Goal: Information Seeking & Learning: Learn about a topic

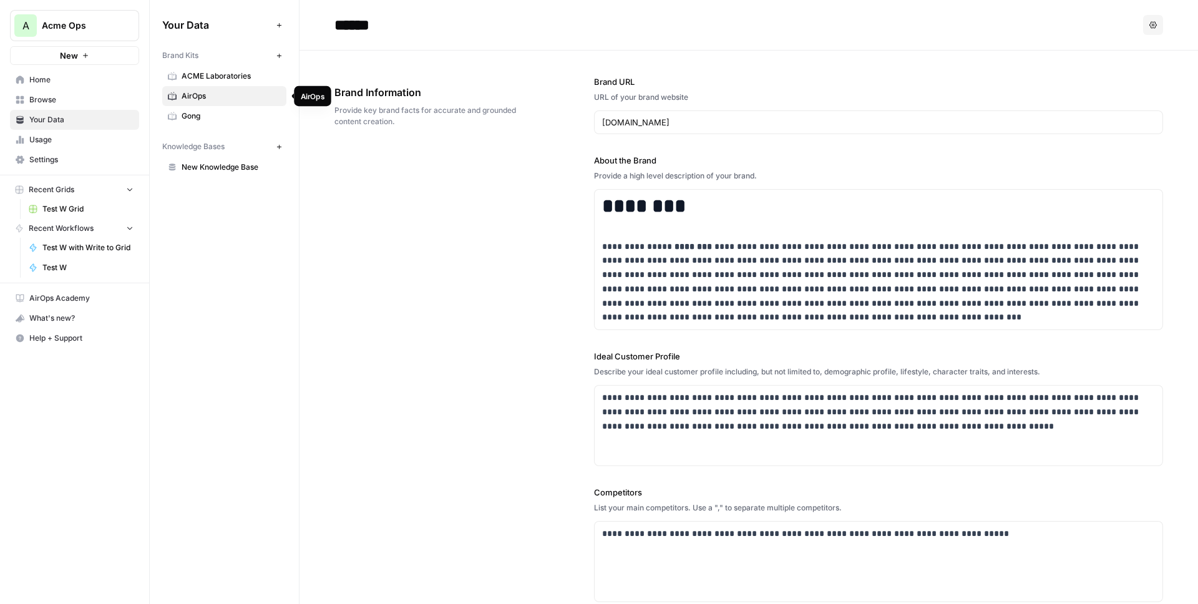
scroll to position [41, 0]
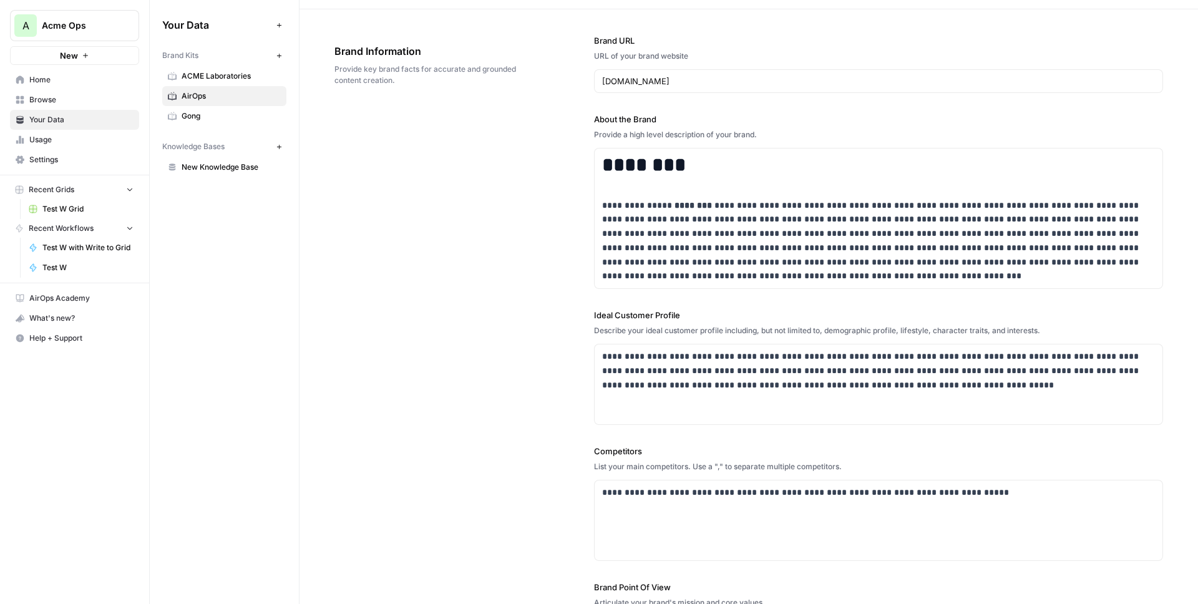
click at [112, 24] on span "Acme Ops" at bounding box center [80, 25] width 76 height 12
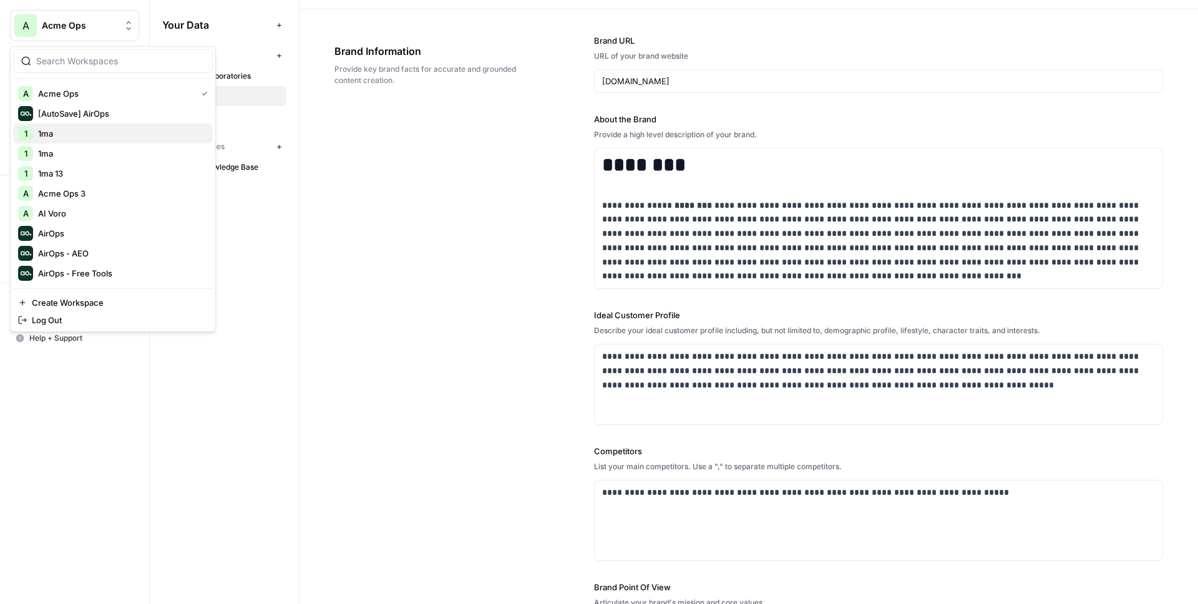
click at [61, 135] on span "1ma" at bounding box center [120, 133] width 165 height 12
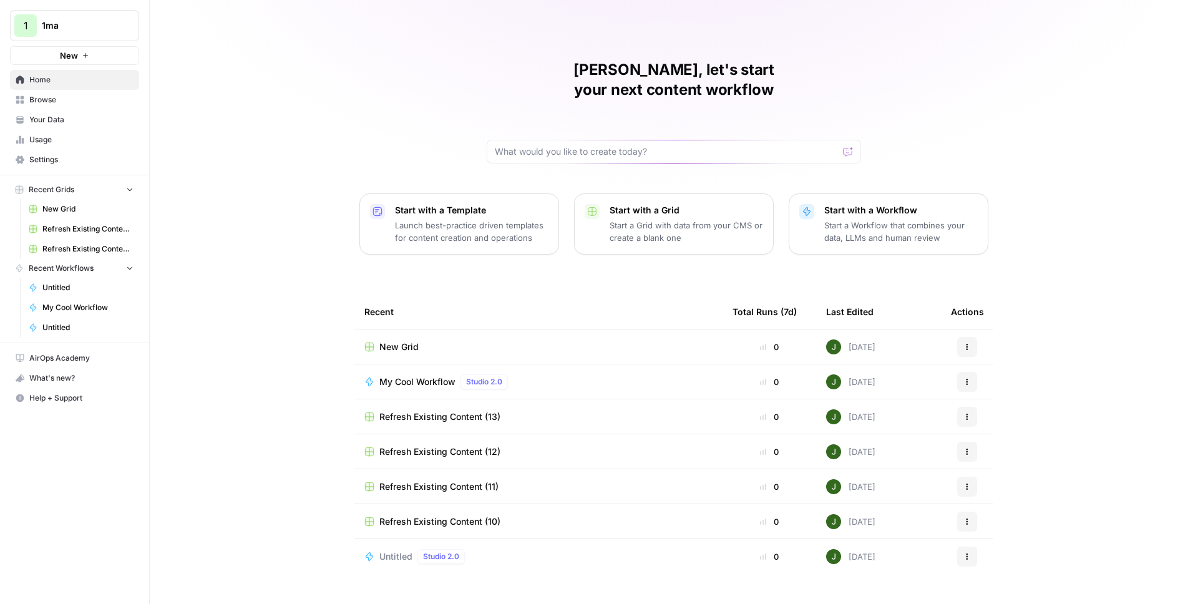
click at [70, 24] on span "1ma" at bounding box center [80, 25] width 76 height 12
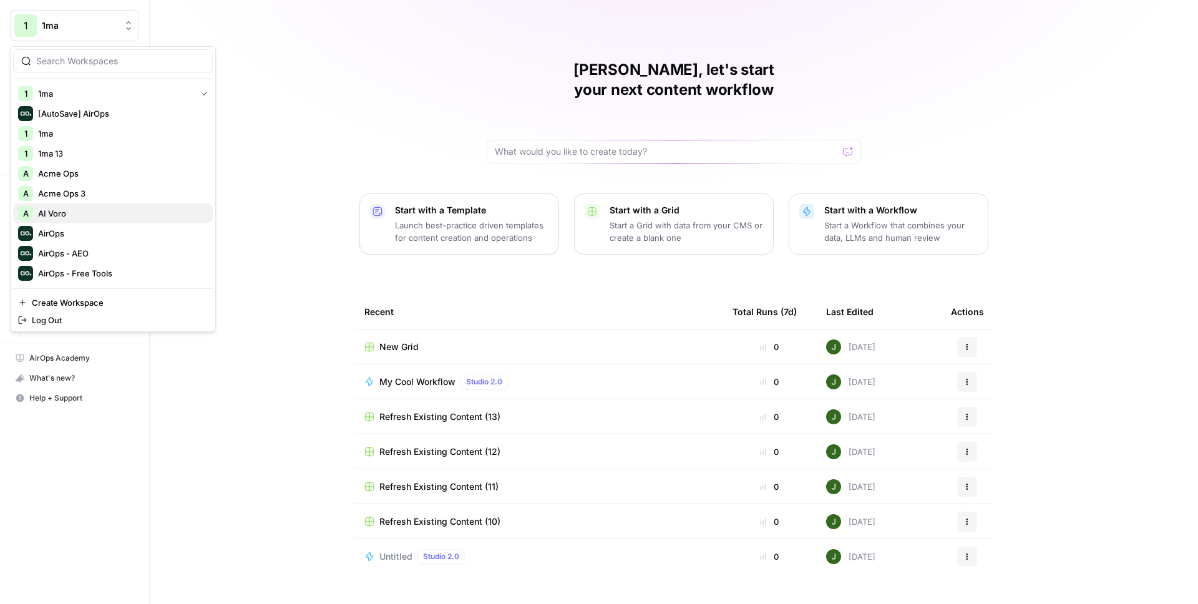
scroll to position [24, 0]
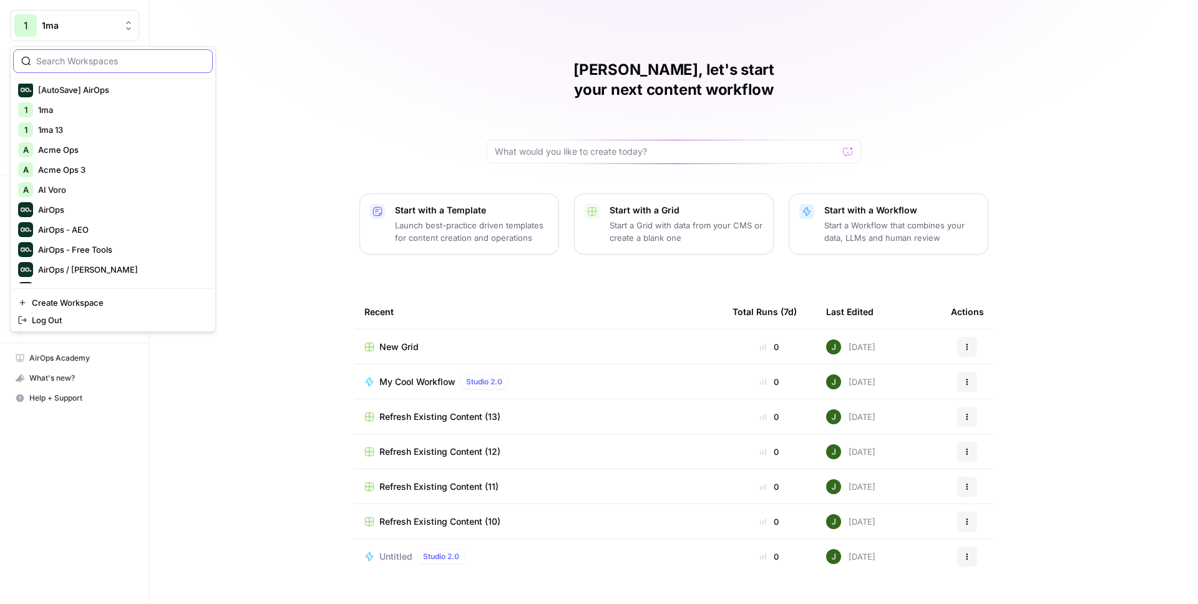
click at [65, 61] on input "search" at bounding box center [120, 61] width 169 height 12
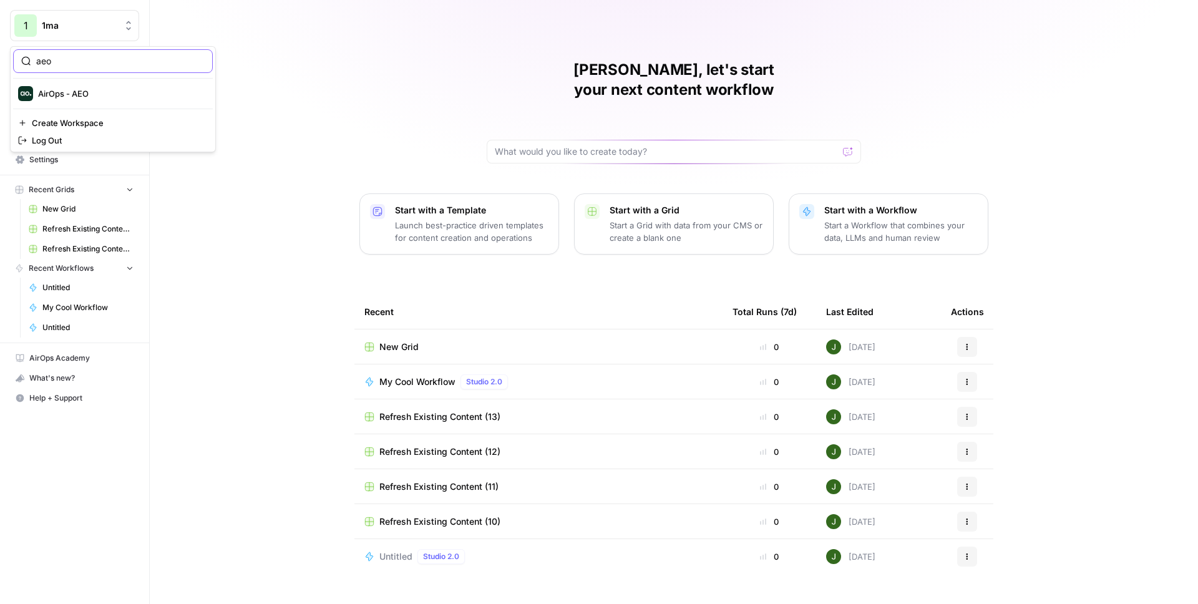
scroll to position [0, 0]
type input "aeo"
click at [67, 97] on span "AirOps - AEO" at bounding box center [120, 93] width 165 height 12
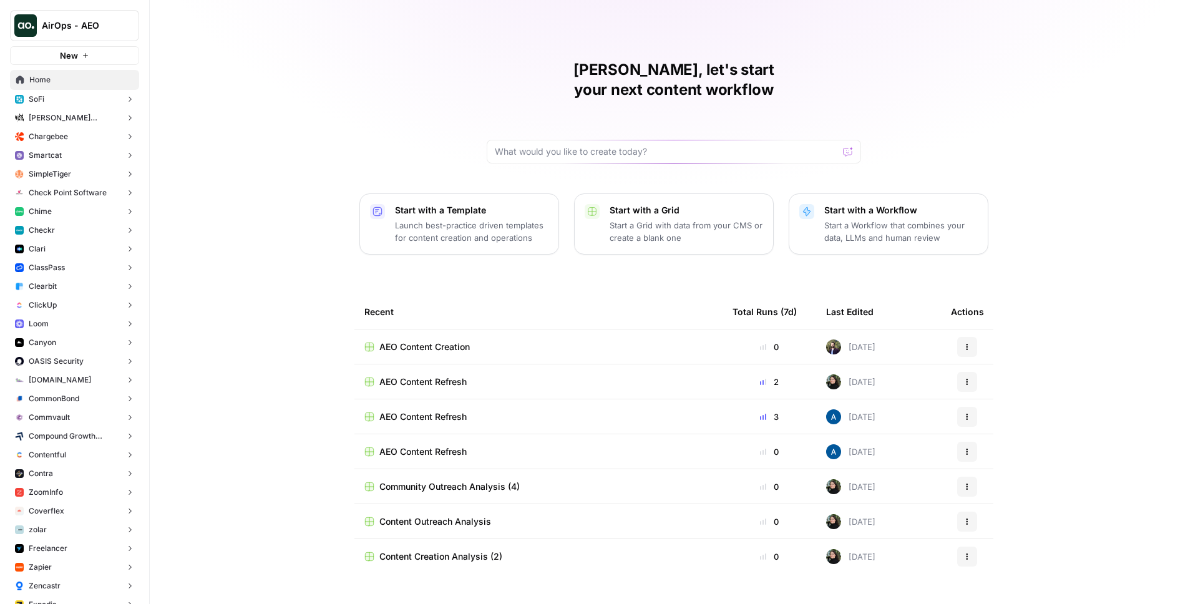
click at [103, 100] on button "SoFi" at bounding box center [74, 99] width 129 height 19
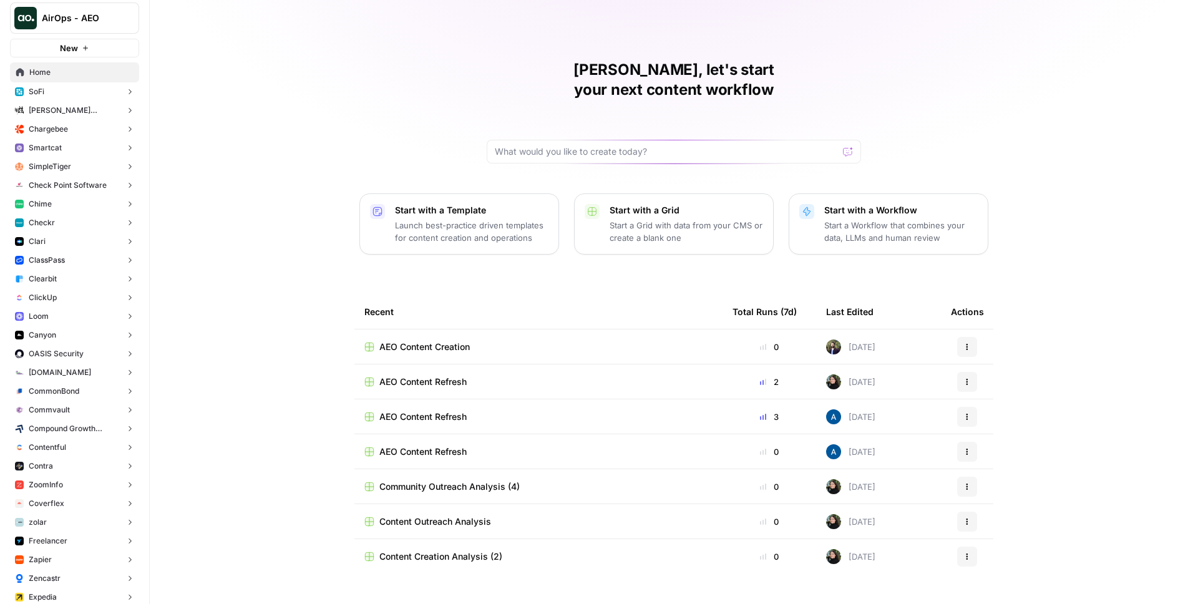
click at [211, 102] on div "Juan Manuel, let's start your next content workflow Start with a Template Launc…" at bounding box center [674, 302] width 1048 height 604
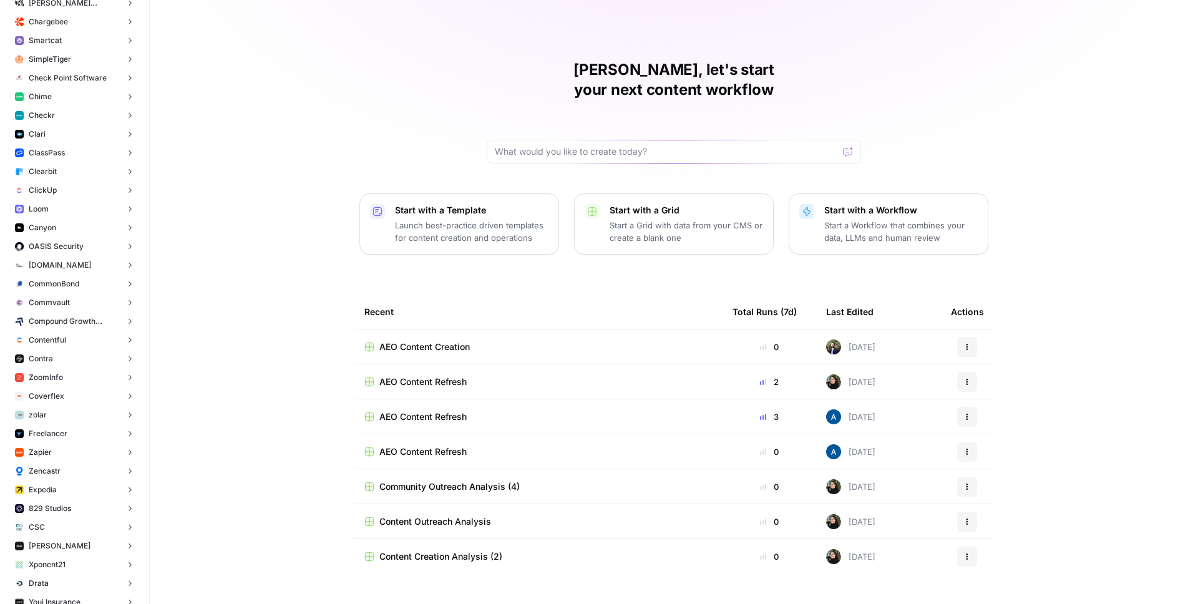
scroll to position [0, 0]
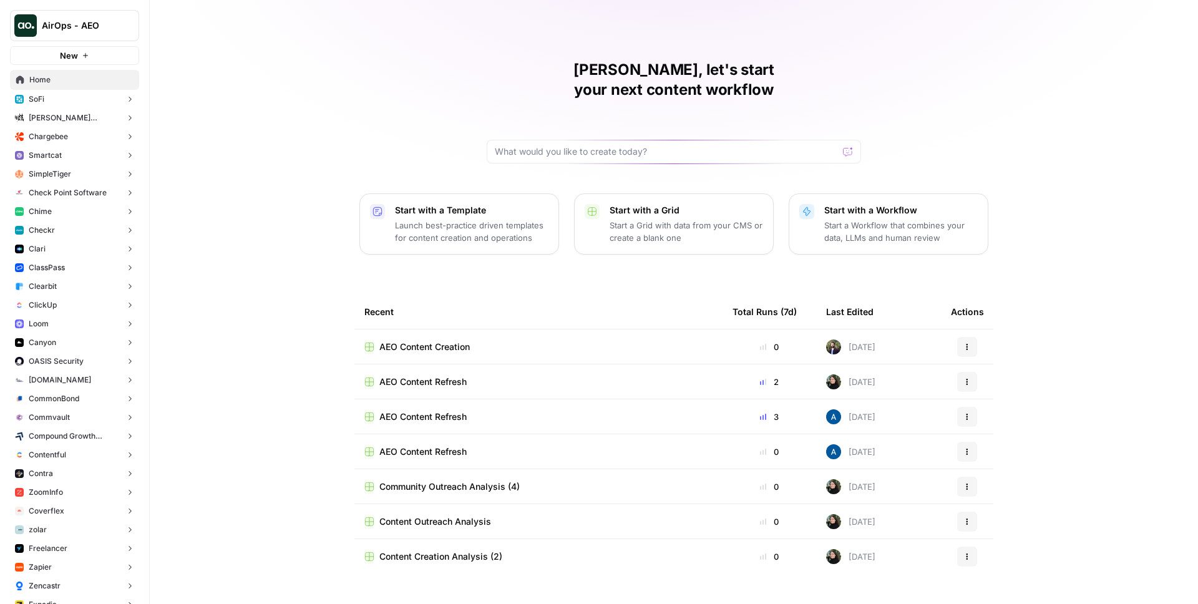
click at [114, 99] on button "SoFi" at bounding box center [74, 99] width 129 height 19
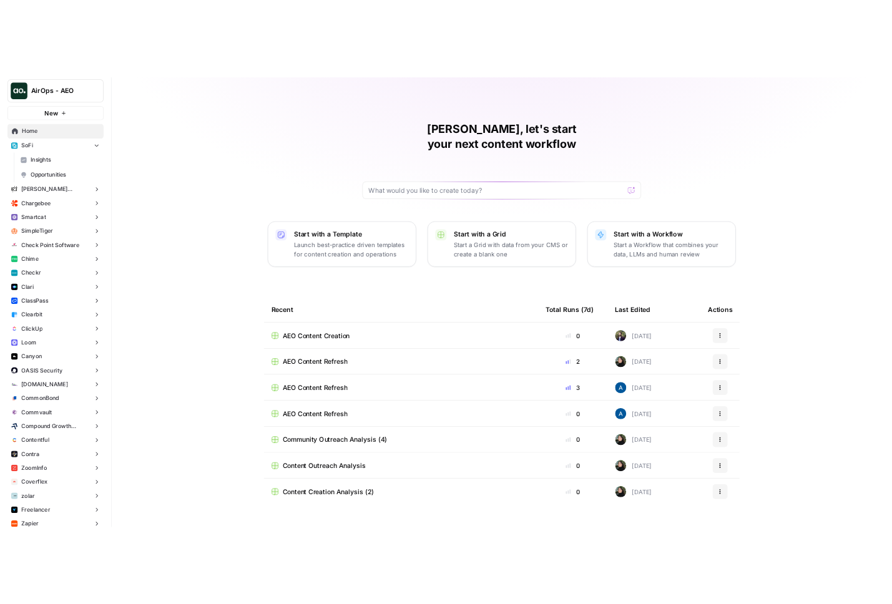
scroll to position [40, 0]
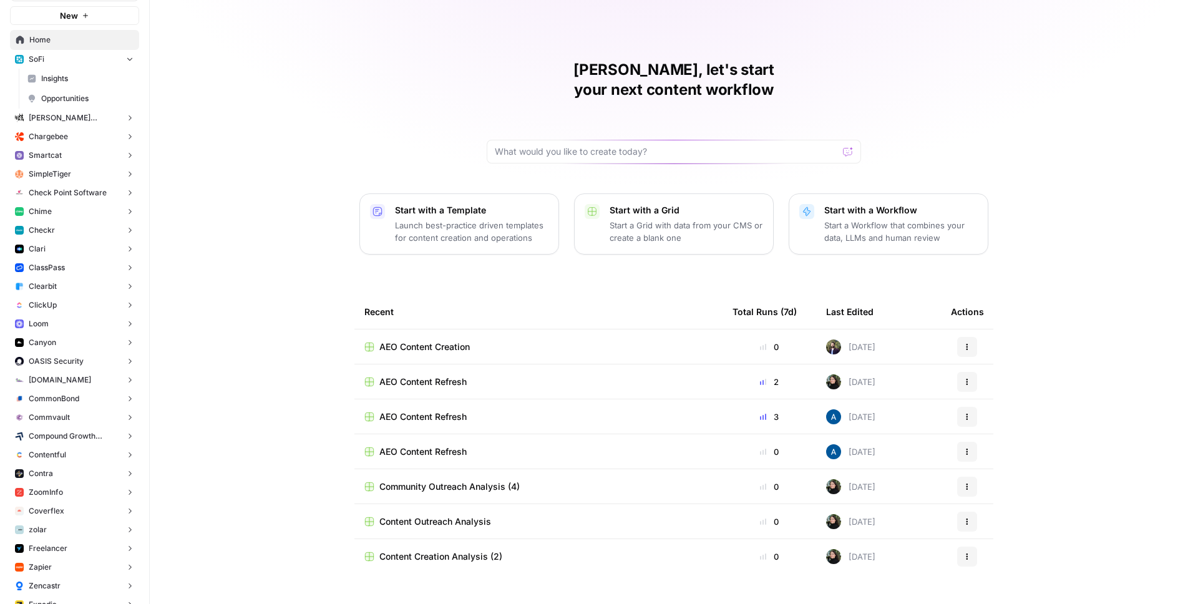
click at [63, 305] on button "ClickUp" at bounding box center [74, 305] width 129 height 19
click at [62, 325] on span "Insights" at bounding box center [87, 324] width 92 height 11
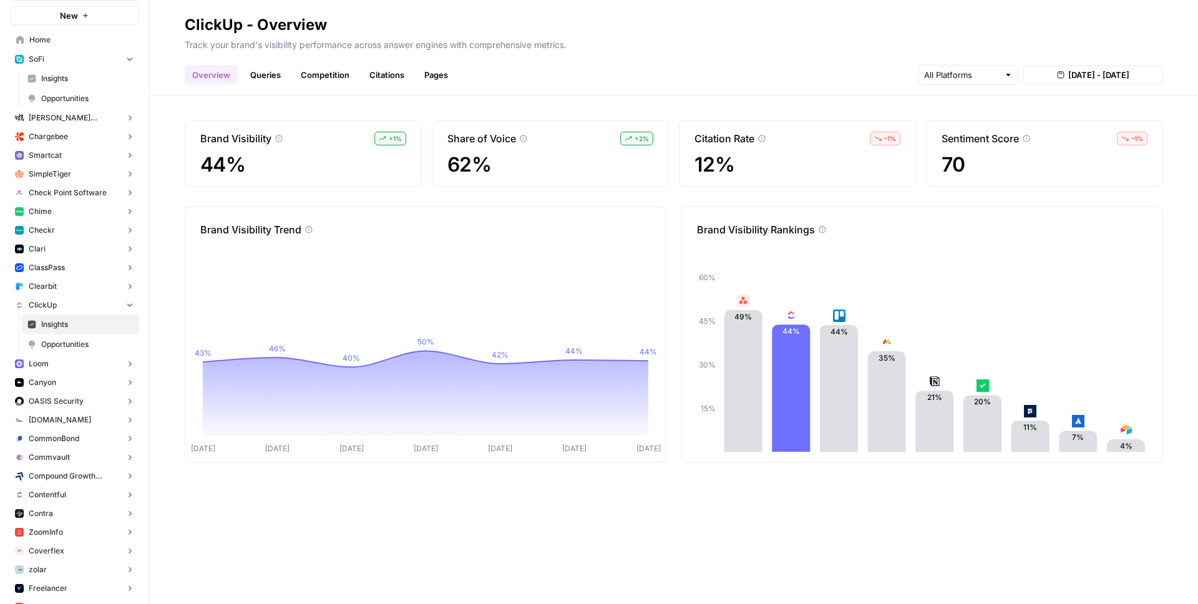
click at [84, 349] on span "Opportunities" at bounding box center [87, 344] width 92 height 11
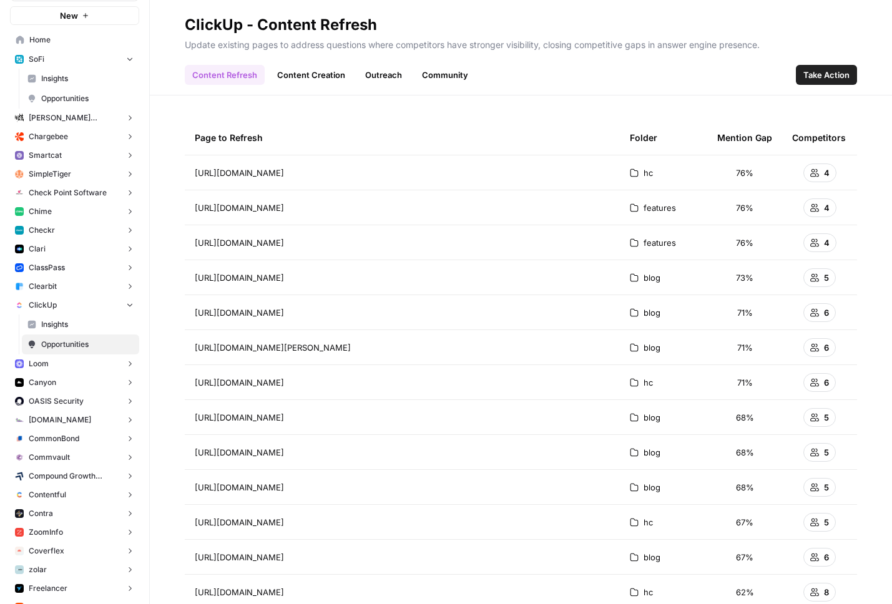
click at [305, 76] on link "Content Creation" at bounding box center [311, 75] width 83 height 20
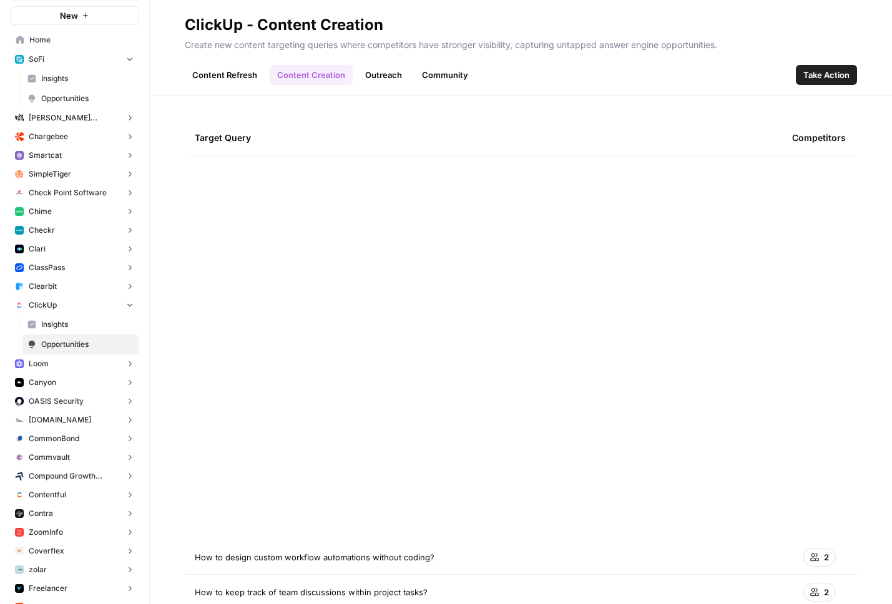
scroll to position [564, 0]
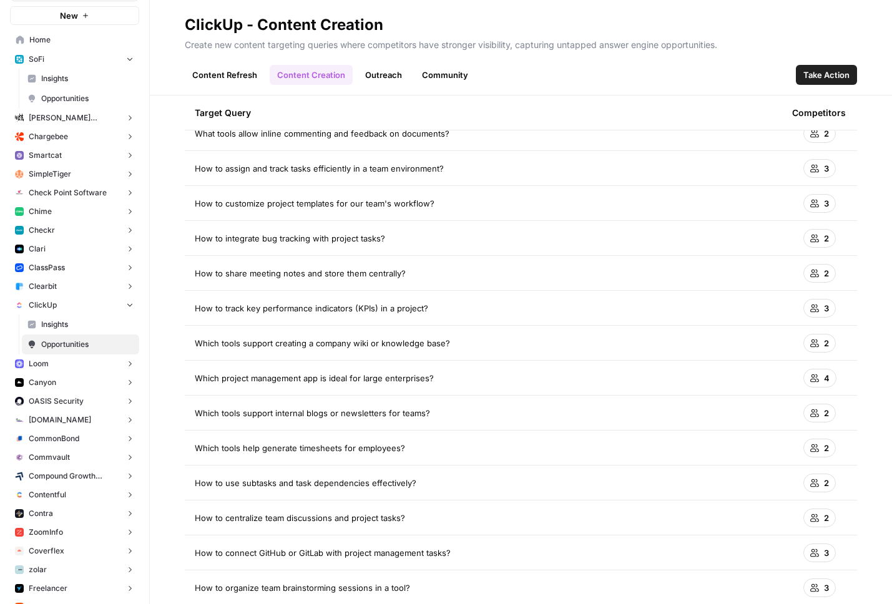
click at [242, 82] on link "Content Refresh" at bounding box center [225, 75] width 80 height 20
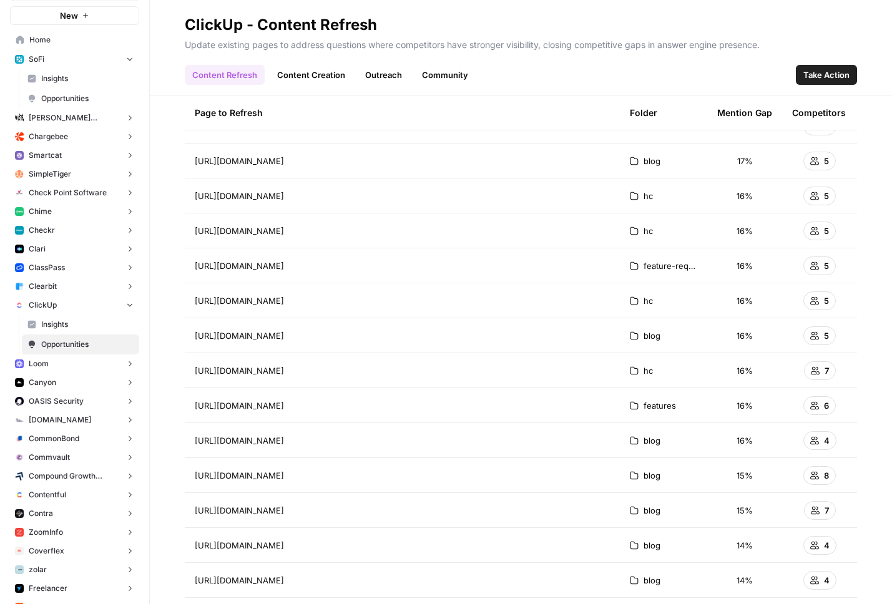
scroll to position [5330, 0]
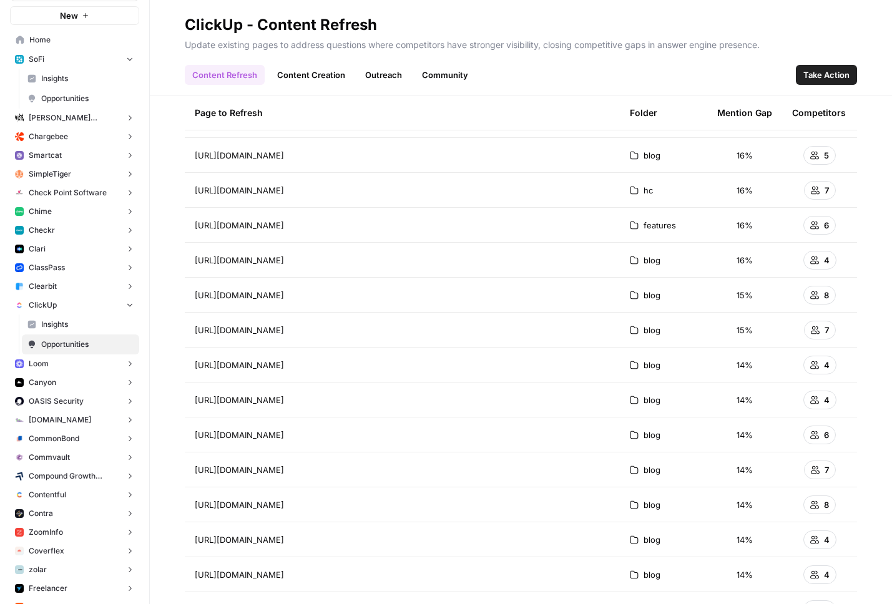
click at [57, 280] on button "Clearbit" at bounding box center [74, 286] width 129 height 19
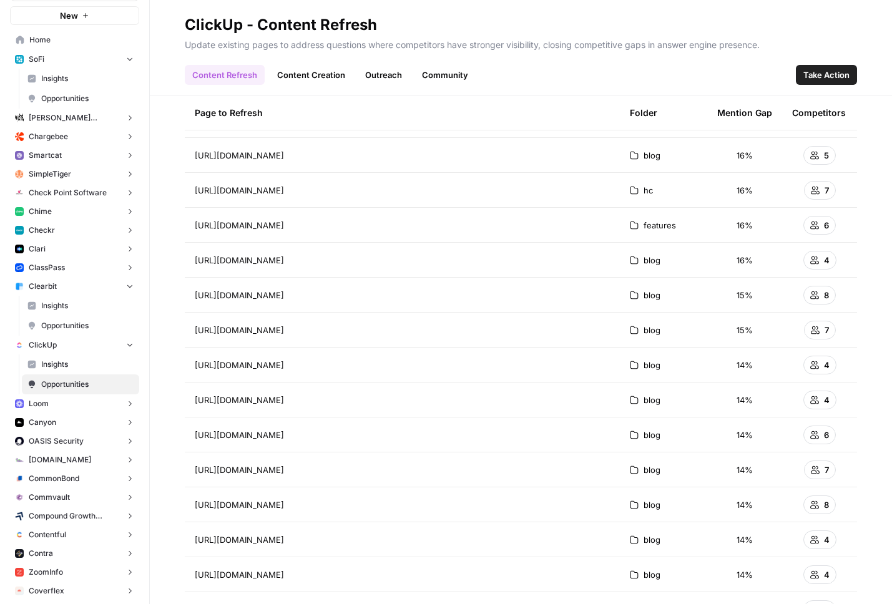
click at [55, 322] on span "Opportunities" at bounding box center [87, 325] width 92 height 11
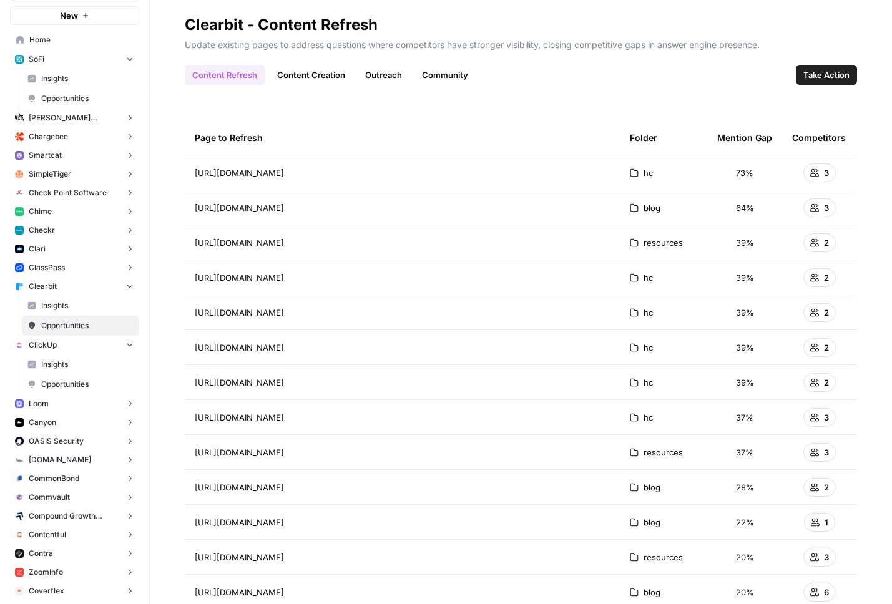
click at [284, 173] on span "https://help.clearbit.com/hc/en-us/articles/360051754434-Getting-Started-with-H…" at bounding box center [239, 173] width 89 height 12
click at [824, 173] on span "3" at bounding box center [826, 173] width 5 height 12
click at [66, 305] on span "Insights" at bounding box center [87, 305] width 92 height 11
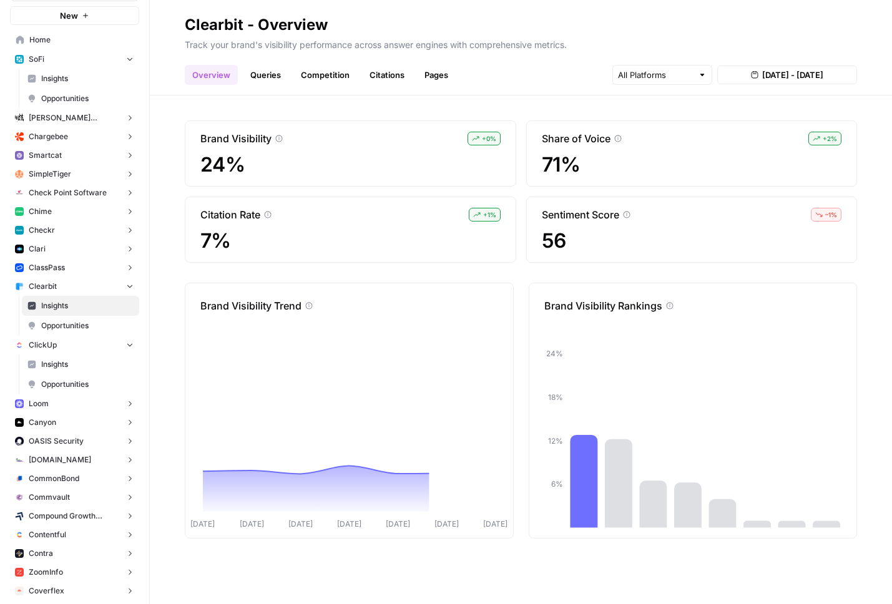
click at [280, 74] on link "Queries" at bounding box center [266, 75] width 46 height 20
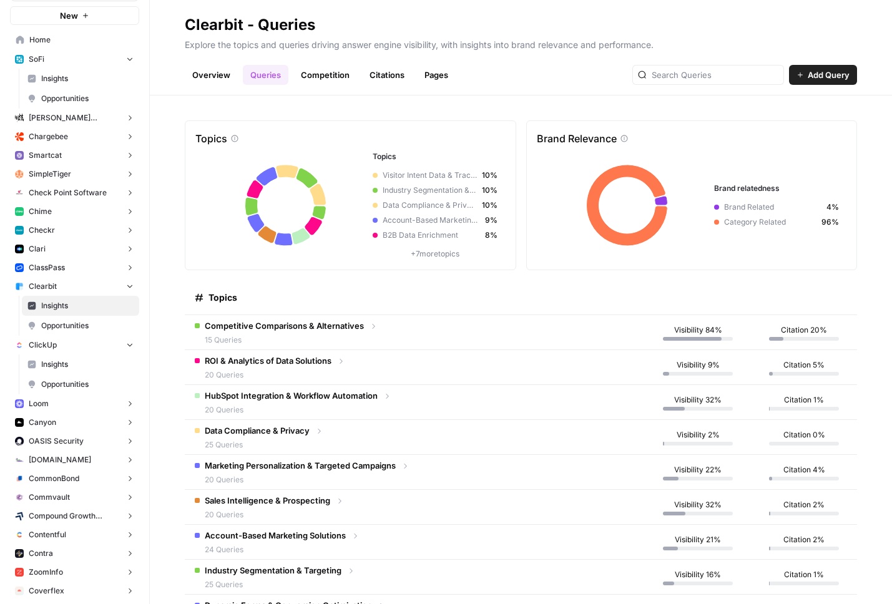
click at [365, 330] on div "Competitive Comparisons & Alternatives 15 Queries" at bounding box center [286, 333] width 183 height 26
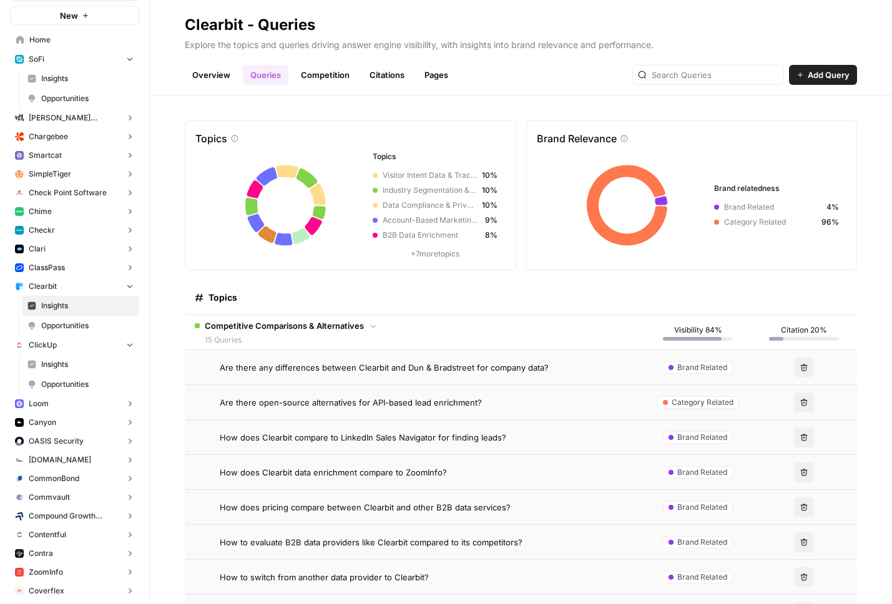
click at [373, 361] on span "Are there any differences between Clearbit and Dun & Bradstreet for company dat…" at bounding box center [384, 367] width 329 height 12
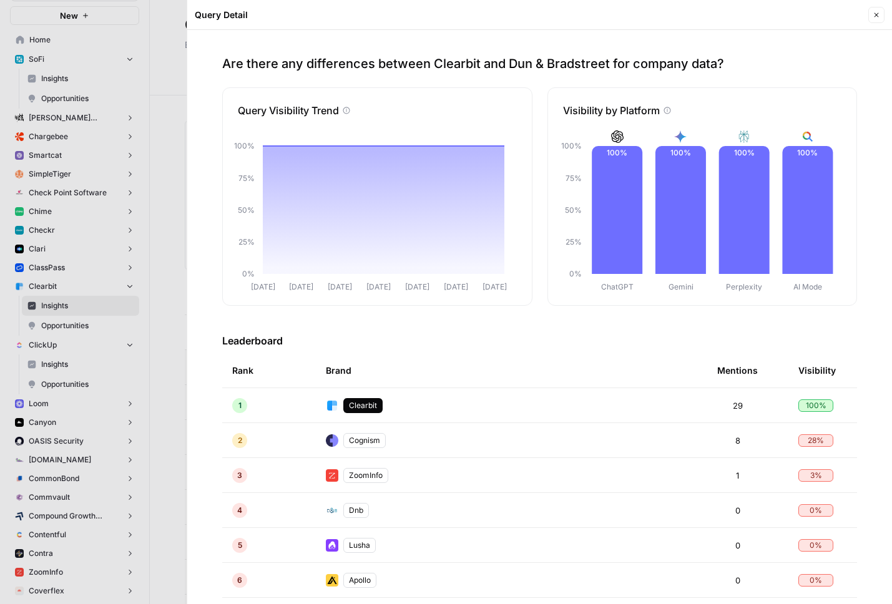
click at [875, 16] on icon "button" at bounding box center [875, 14] width 7 height 7
